Goal: Task Accomplishment & Management: Manage account settings

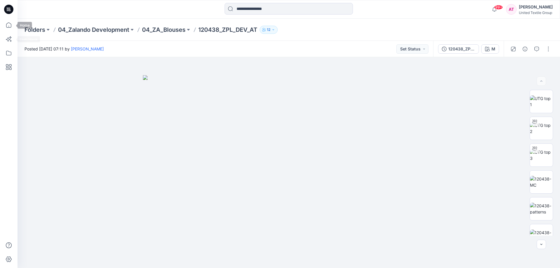
click at [9, 23] on icon at bounding box center [8, 24] width 5 height 5
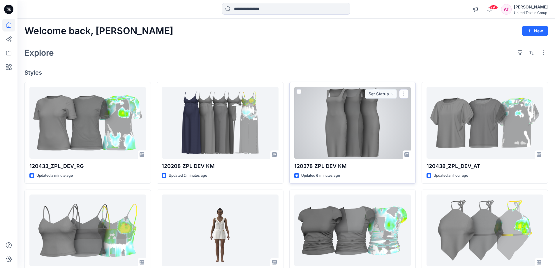
click at [363, 133] on div at bounding box center [352, 123] width 117 height 72
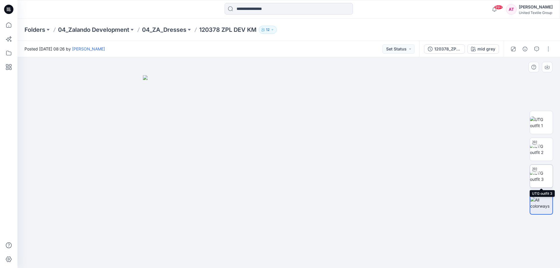
click at [542, 176] on img at bounding box center [541, 176] width 23 height 12
drag, startPoint x: 330, startPoint y: 258, endPoint x: 321, endPoint y: 261, distance: 9.2
click at [321, 261] on icon at bounding box center [289, 251] width 176 height 22
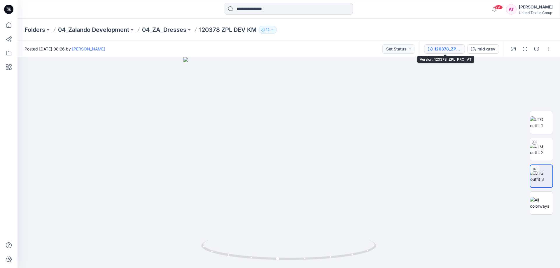
click at [454, 52] on div "120378_ZPL_PRO_ AT" at bounding box center [447, 49] width 27 height 6
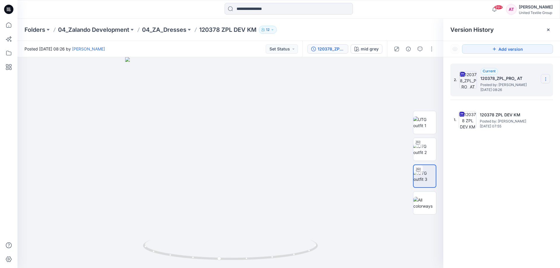
click at [546, 77] on icon at bounding box center [545, 79] width 5 height 5
click at [496, 128] on span "Delete Version" at bounding box center [504, 127] width 27 height 7
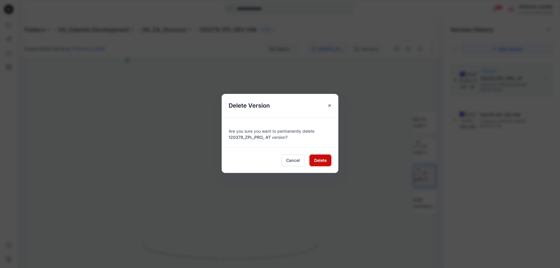
click at [317, 161] on span "Delete" at bounding box center [320, 160] width 13 height 6
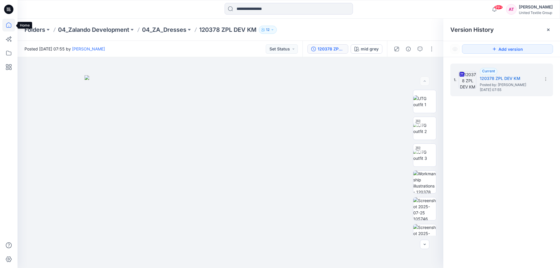
click at [9, 22] on icon at bounding box center [8, 25] width 13 height 13
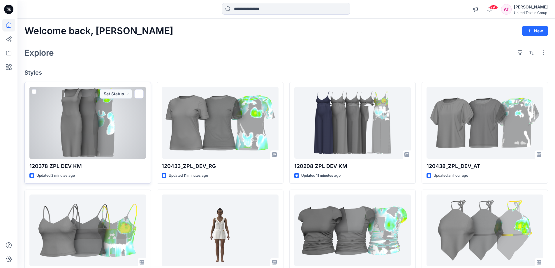
click at [114, 130] on div at bounding box center [87, 123] width 117 height 72
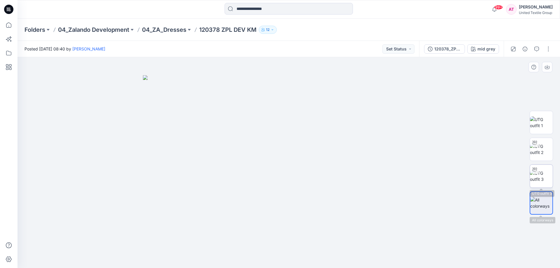
click at [543, 177] on img at bounding box center [541, 176] width 23 height 12
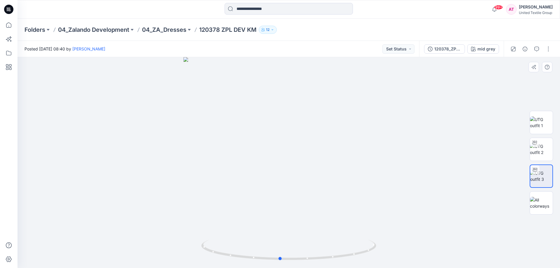
drag, startPoint x: 336, startPoint y: 259, endPoint x: 329, endPoint y: 262, distance: 7.7
click at [329, 262] on div at bounding box center [288, 162] width 542 height 211
drag, startPoint x: 334, startPoint y: 254, endPoint x: 325, endPoint y: 258, distance: 9.5
click at [325, 258] on icon at bounding box center [289, 251] width 176 height 22
drag, startPoint x: 324, startPoint y: 260, endPoint x: 297, endPoint y: 256, distance: 27.9
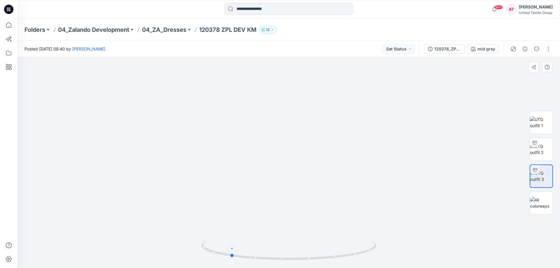
click at [297, 256] on icon at bounding box center [289, 251] width 176 height 22
